Goal: Ask a question

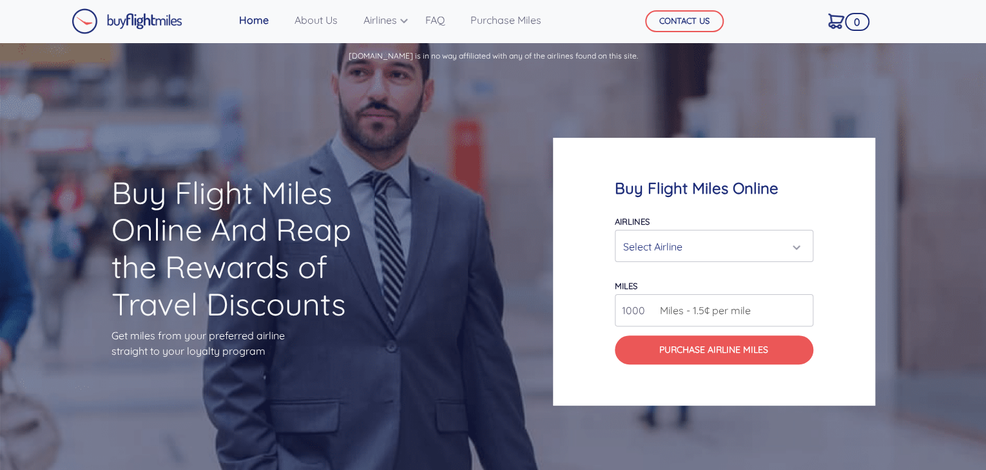
click at [669, 245] on div "Select Airline" at bounding box center [710, 246] width 174 height 24
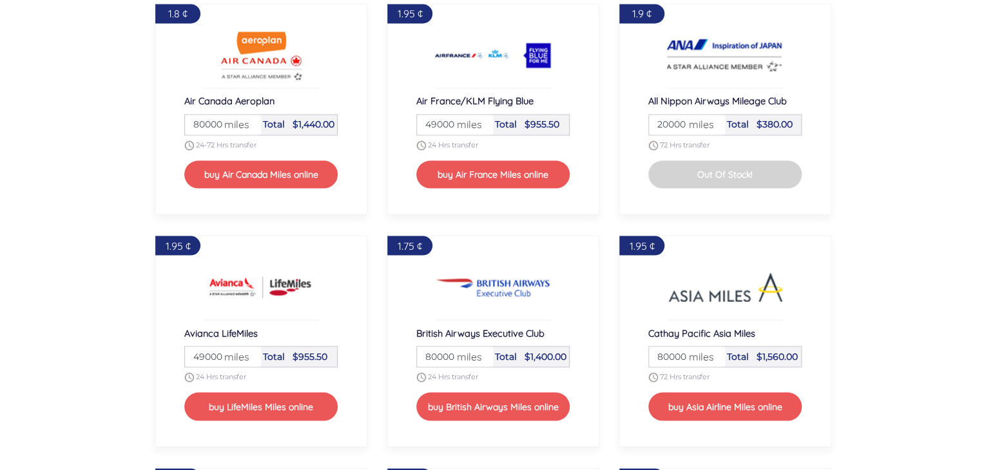
scroll to position [1120, 0]
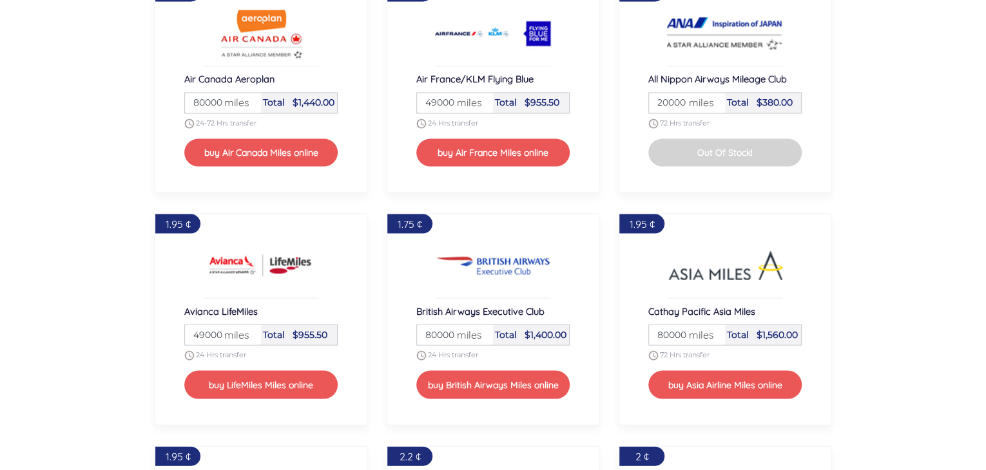
click at [201, 94] on input "80000" at bounding box center [223, 103] width 72 height 20
type input "100000"
click at [368, 93] on div "1.8 ¢ Air Canada Aeroplan Miles 100000 miles Total $1800.00 24-72 Hrs transfer …" at bounding box center [261, 87] width 232 height 232
click at [436, 98] on input "49000" at bounding box center [455, 103] width 72 height 20
type input "100000"
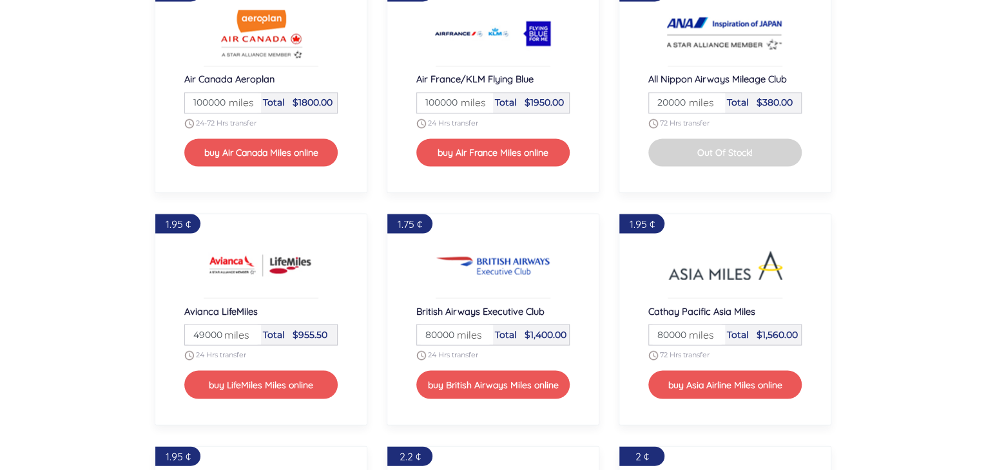
click at [665, 99] on input "20000" at bounding box center [687, 103] width 72 height 20
type input "100000"
click at [903, 192] on section "To buy flight miles online, select your preferred airline partner and desired n…" at bounding box center [493, 429] width 986 height 1016
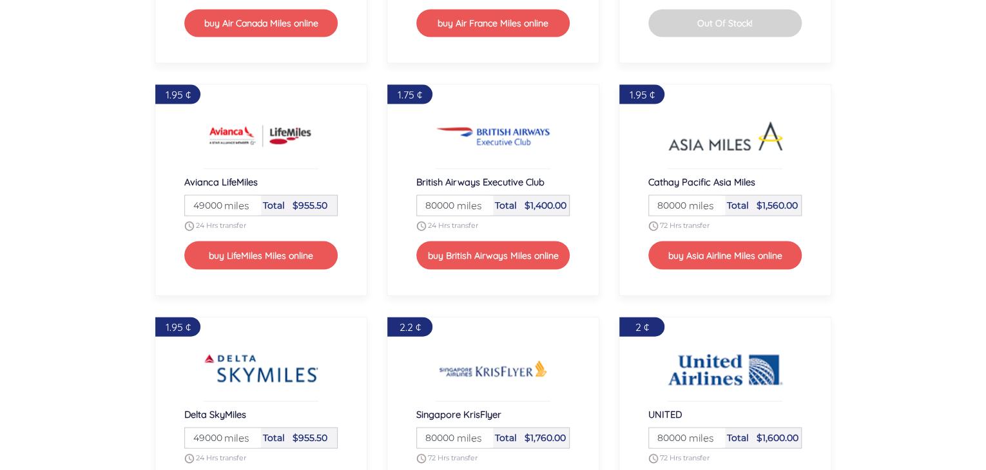
click at [661, 204] on input "80000" at bounding box center [687, 206] width 72 height 20
type input "100000"
click at [433, 200] on input "80000" at bounding box center [455, 206] width 72 height 20
type input "100000"
click at [202, 206] on input "49000" at bounding box center [223, 206] width 72 height 20
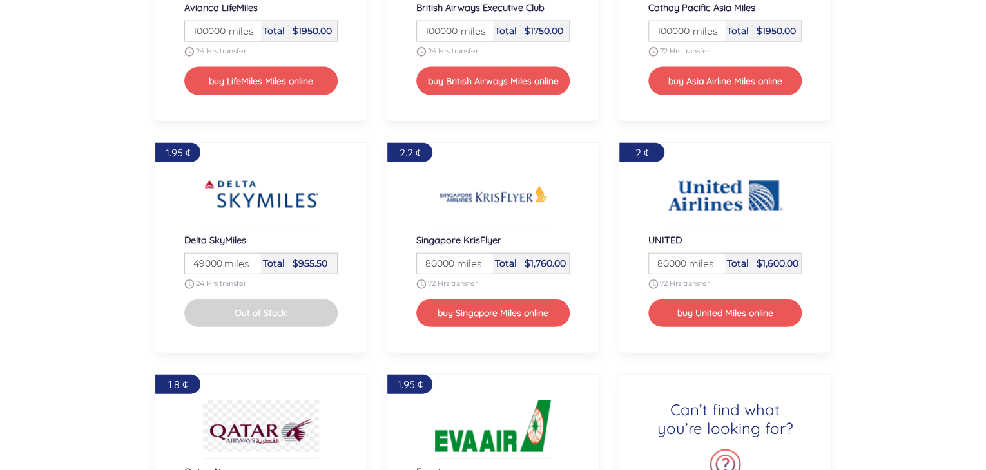
scroll to position [1442, 0]
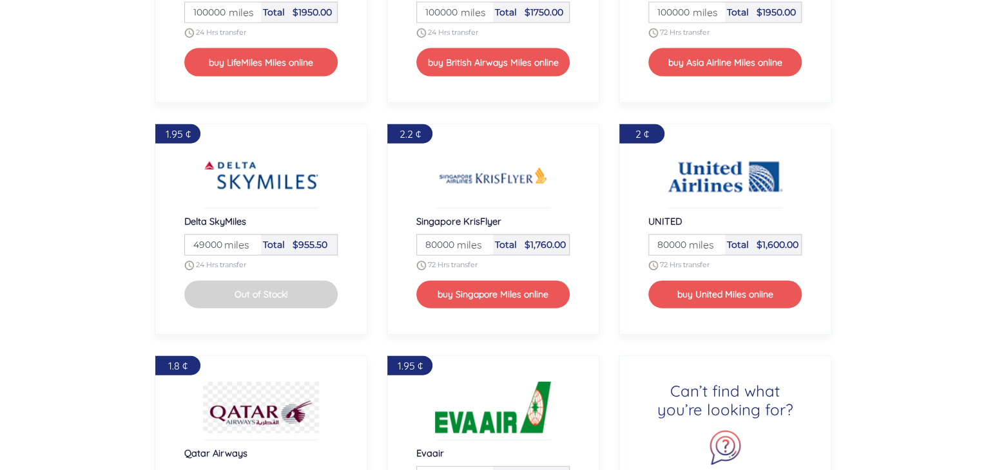
type input "100000"
click at [206, 241] on input "49000" at bounding box center [223, 245] width 72 height 20
type input "100000"
click at [439, 245] on input "80000" at bounding box center [455, 245] width 72 height 20
type input "100000"
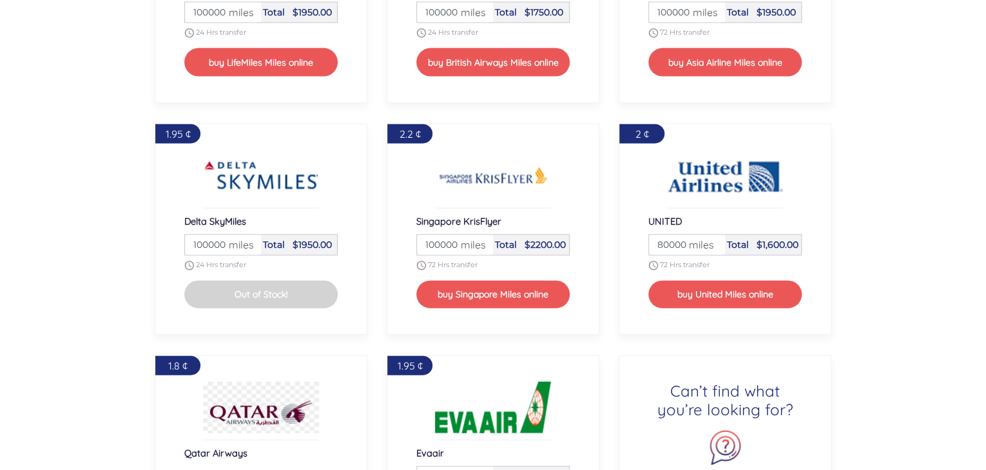
click at [673, 242] on input "80000" at bounding box center [687, 245] width 72 height 20
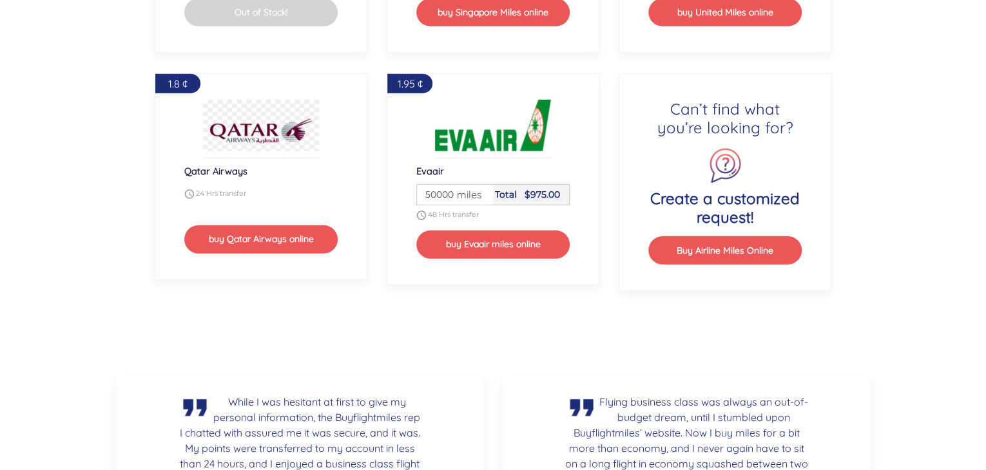
scroll to position [1660, 0]
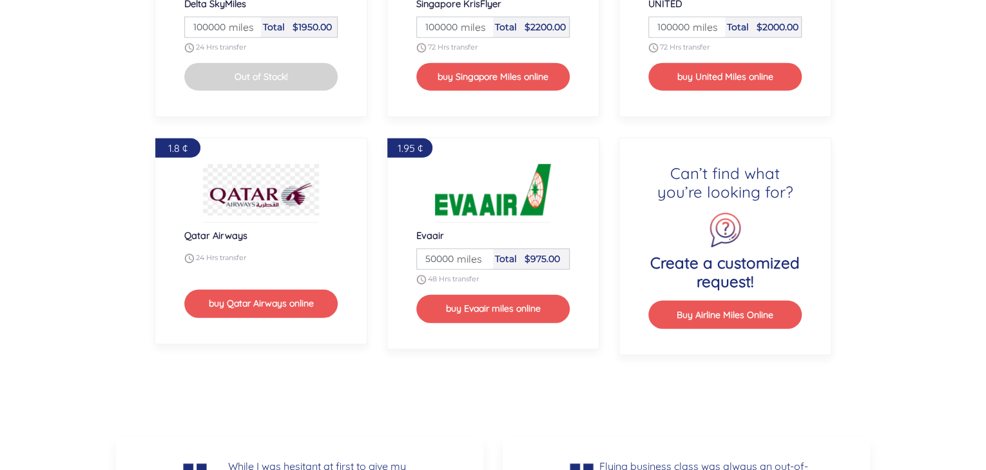
type input "100000"
click at [439, 250] on input "50000" at bounding box center [455, 259] width 72 height 20
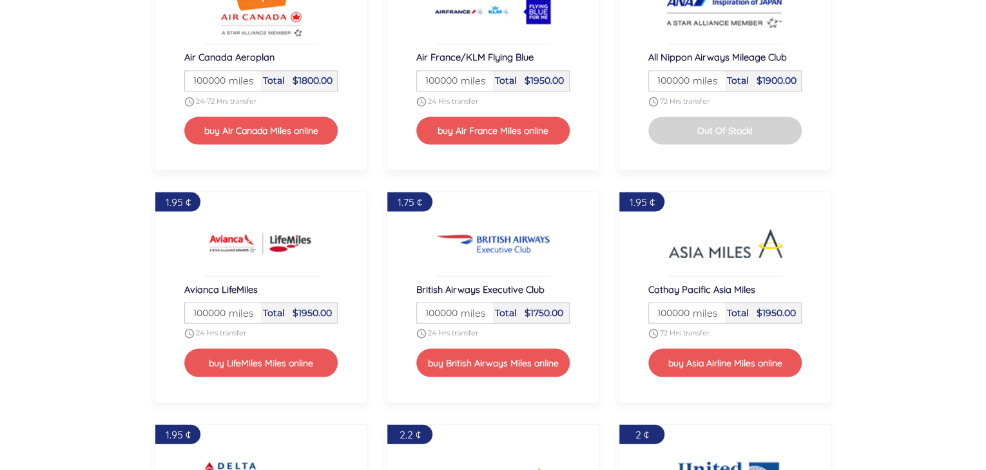
scroll to position [1144, 0]
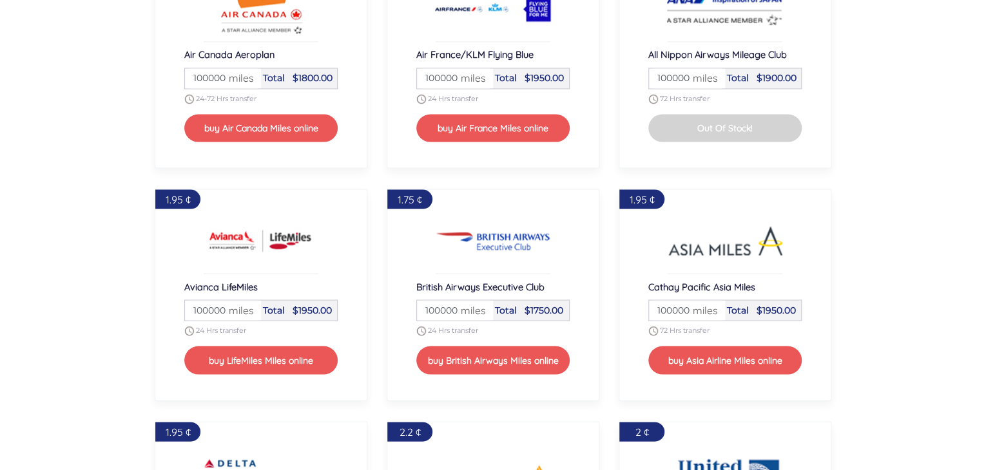
type input "100000"
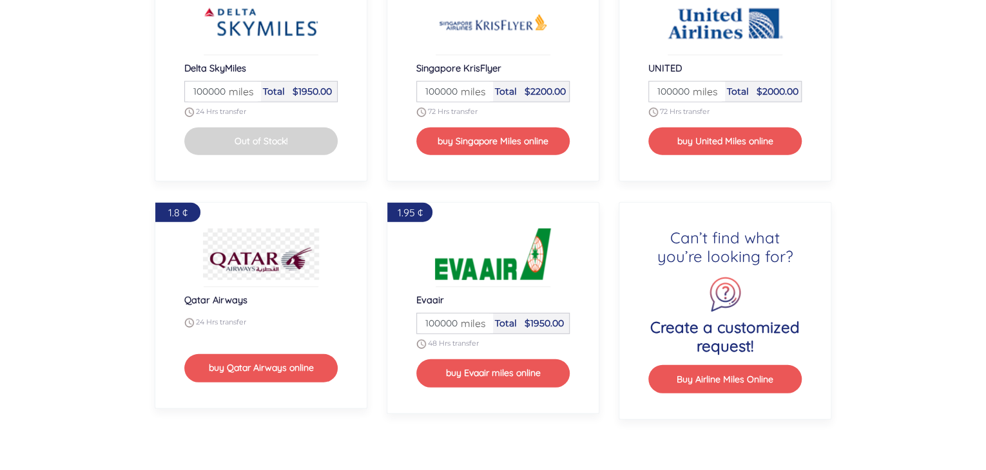
scroll to position [1595, 0]
click at [718, 377] on button "Buy Airline Miles Online" at bounding box center [724, 379] width 153 height 28
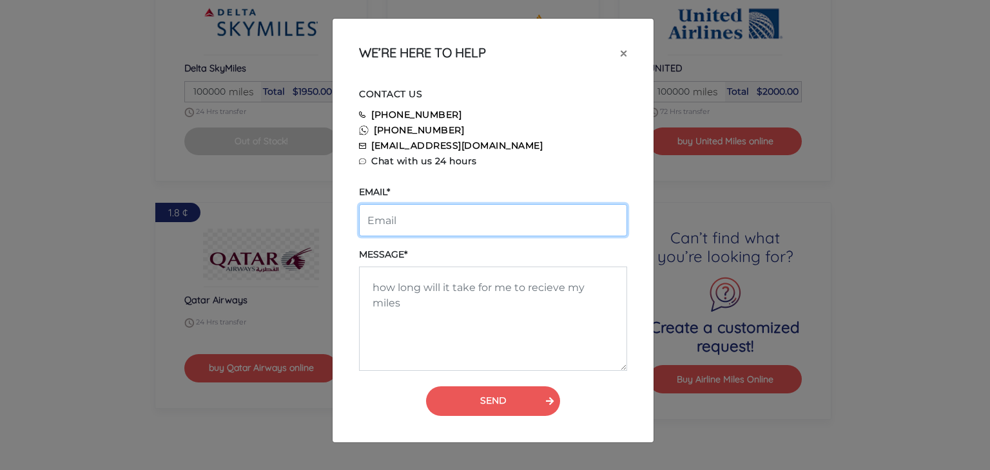
click at [429, 227] on input "email" at bounding box center [493, 220] width 268 height 32
type input "[EMAIL_ADDRESS][DOMAIN_NAME]"
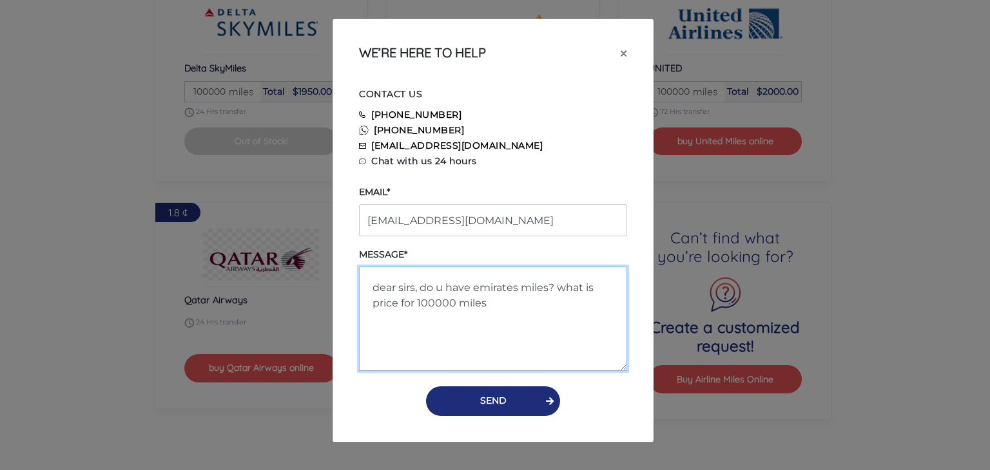
type textarea "dear sirs, do u have emirates miles? what is price for 100000 miles"
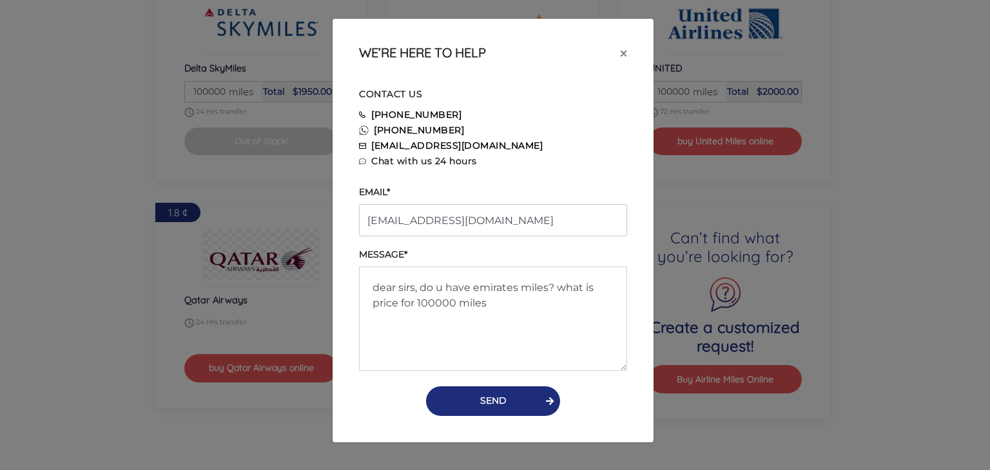
click at [493, 400] on button "SEND" at bounding box center [493, 402] width 134 height 30
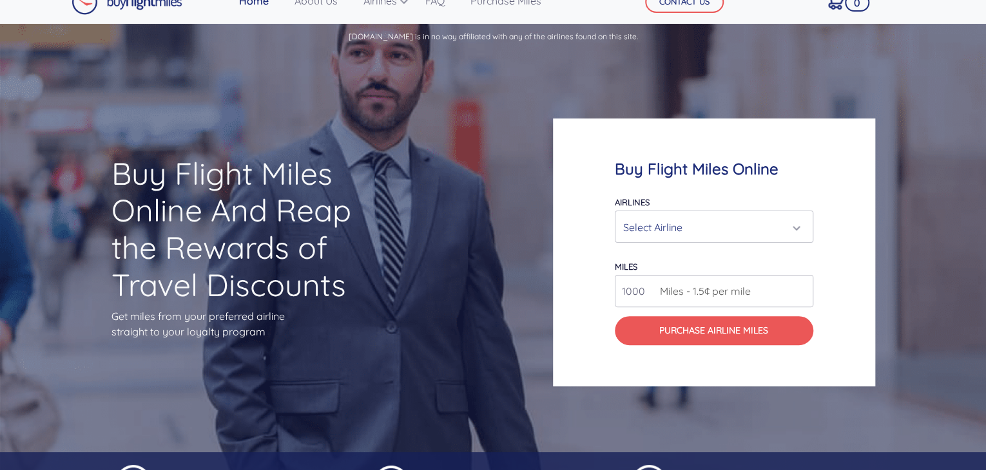
scroll to position [0, 0]
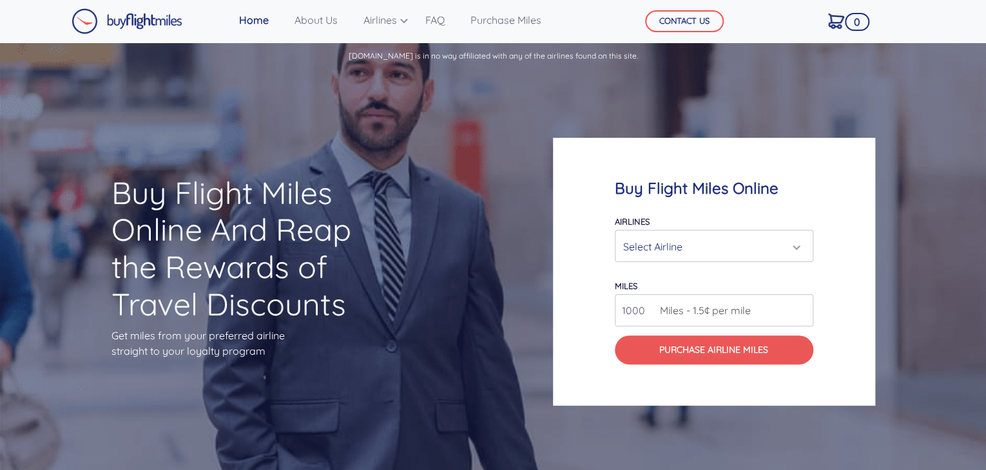
click at [623, 236] on div "Select Airline" at bounding box center [710, 246] width 174 height 24
